Goal: Transaction & Acquisition: Book appointment/travel/reservation

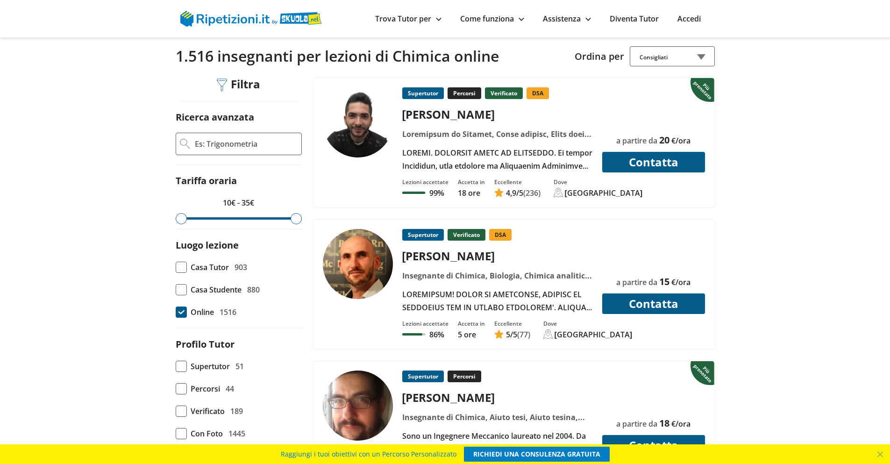
scroll to position [187, 0]
click at [421, 117] on div "[PERSON_NAME]" at bounding box center [497, 113] width 198 height 15
click at [430, 20] on link "Trova Tutor per" at bounding box center [408, 19] width 66 height 10
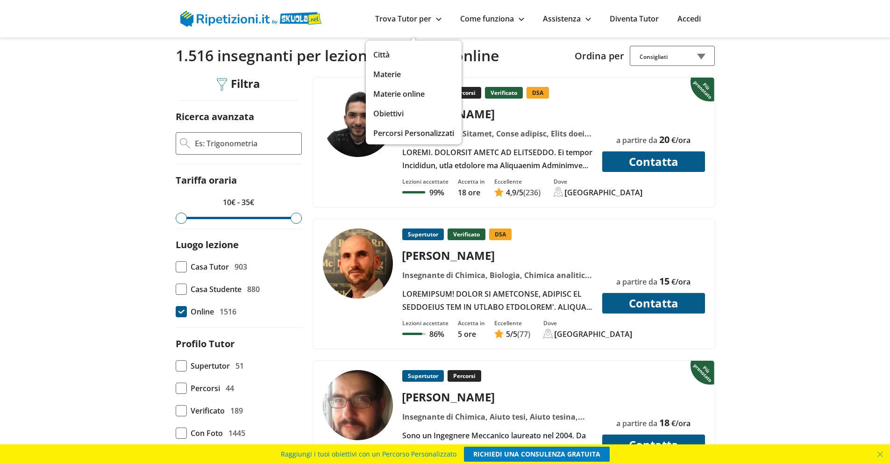
click at [395, 112] on link "Obiettivi" at bounding box center [413, 113] width 81 height 13
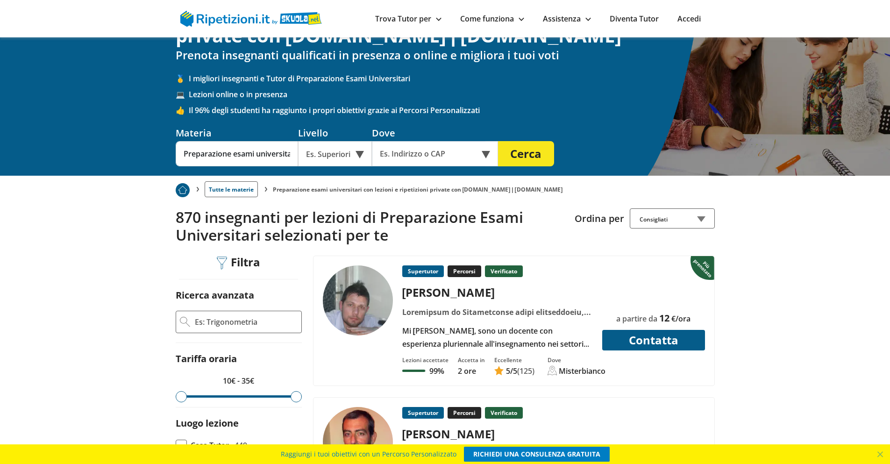
scroll to position [93, 0]
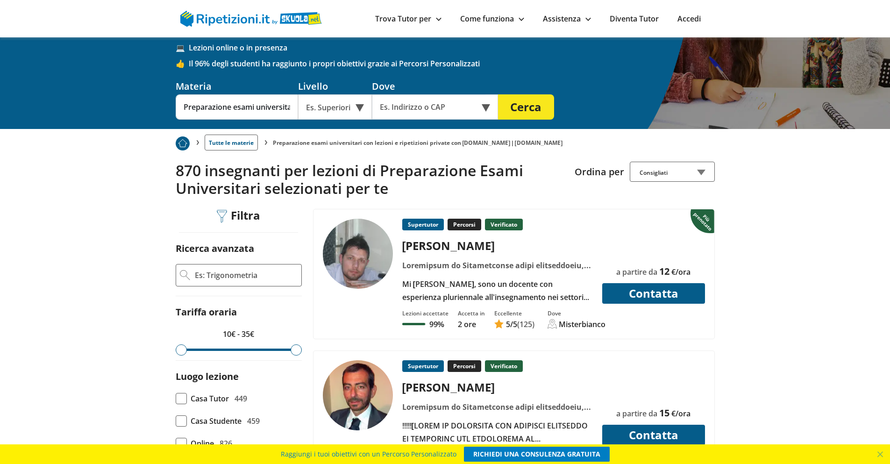
click at [422, 248] on div "Luca G." at bounding box center [497, 245] width 198 height 15
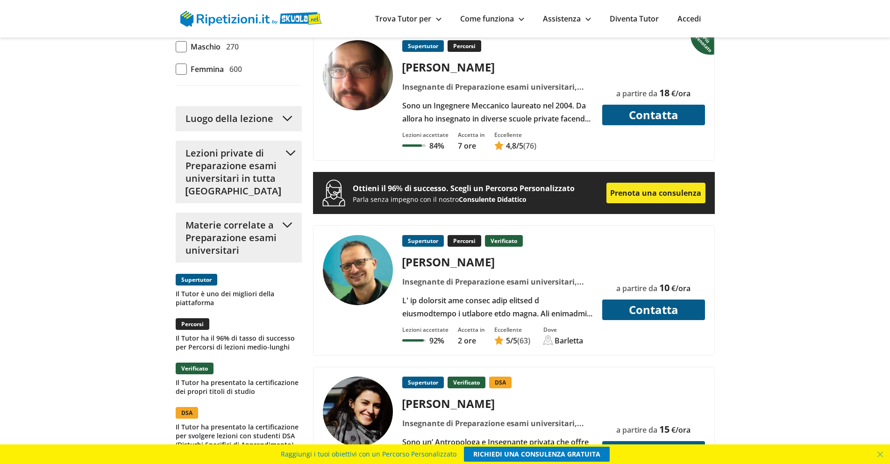
scroll to position [841, 0]
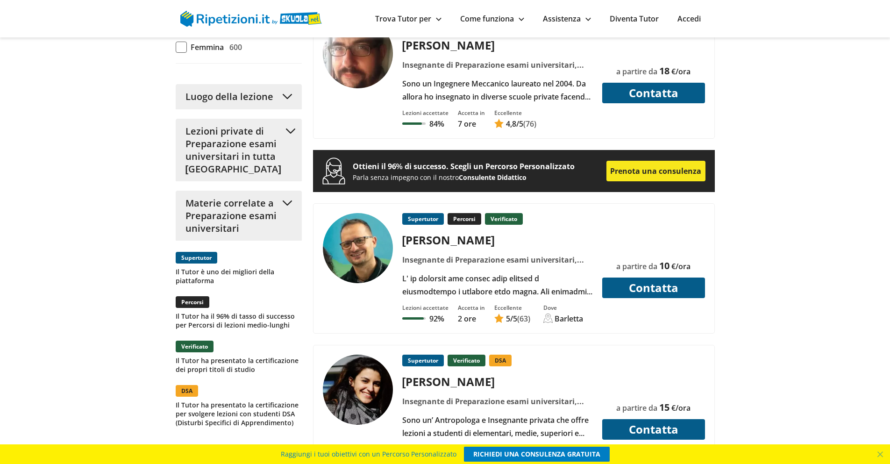
click at [443, 244] on div "Serafino C." at bounding box center [497, 239] width 198 height 15
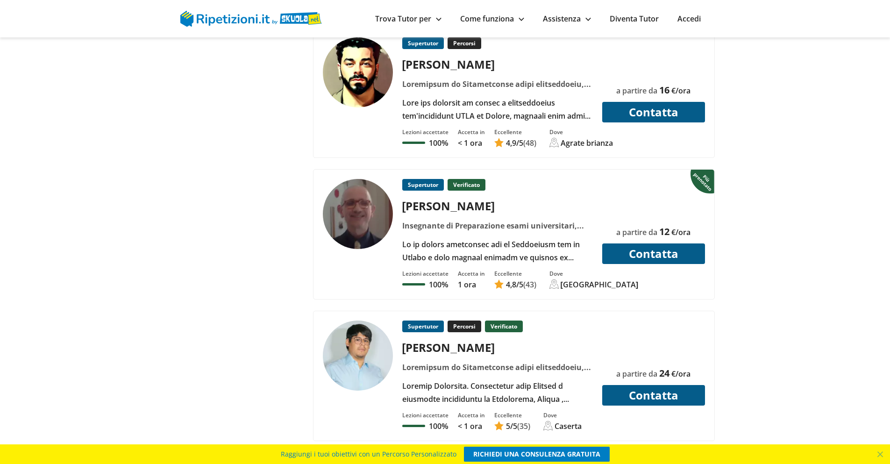
scroll to position [1448, 0]
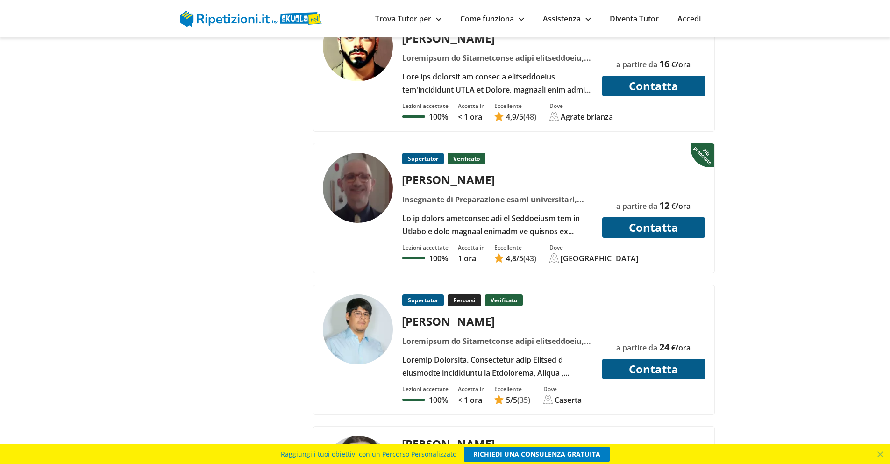
click at [429, 180] on div "Lorenzo M." at bounding box center [497, 179] width 198 height 15
